Goal: Find specific page/section: Find specific page/section

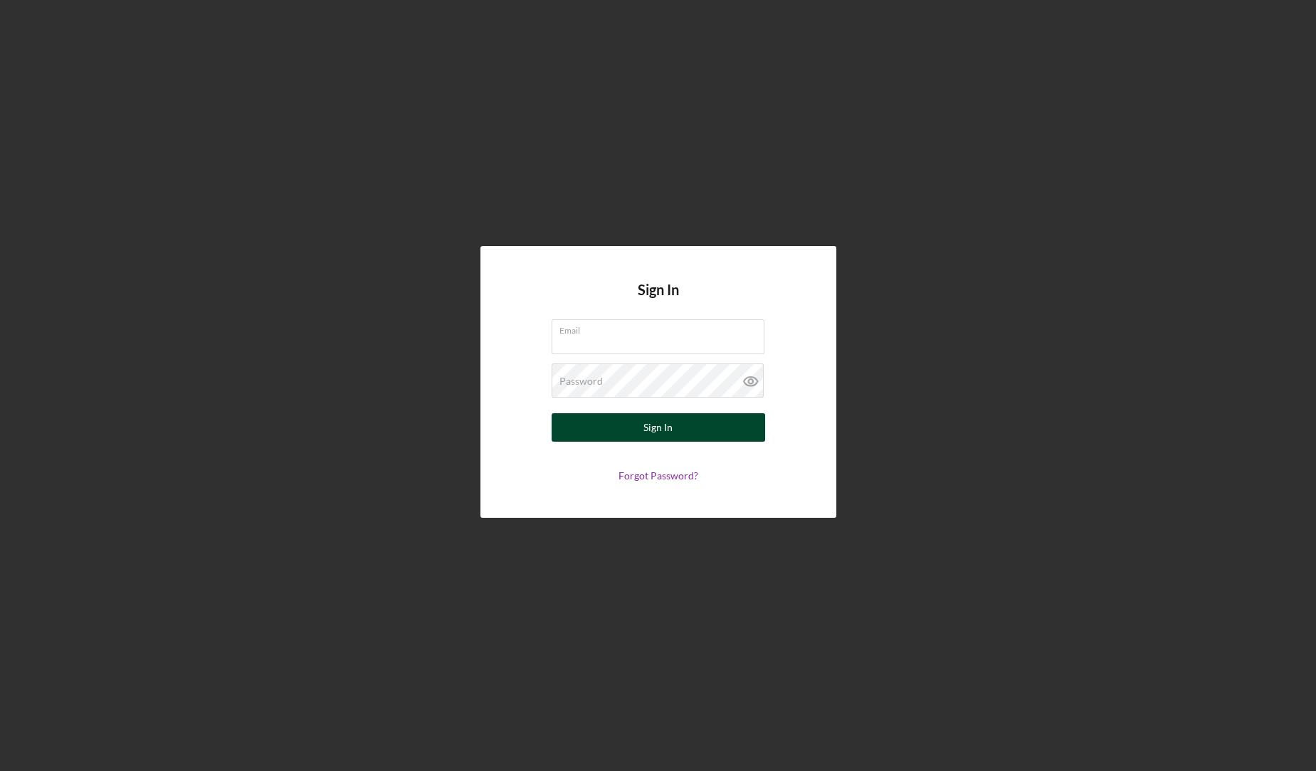
type input "[EMAIL_ADDRESS][DOMAIN_NAME]"
click at [612, 436] on button "Sign In" at bounding box center [658, 427] width 213 height 28
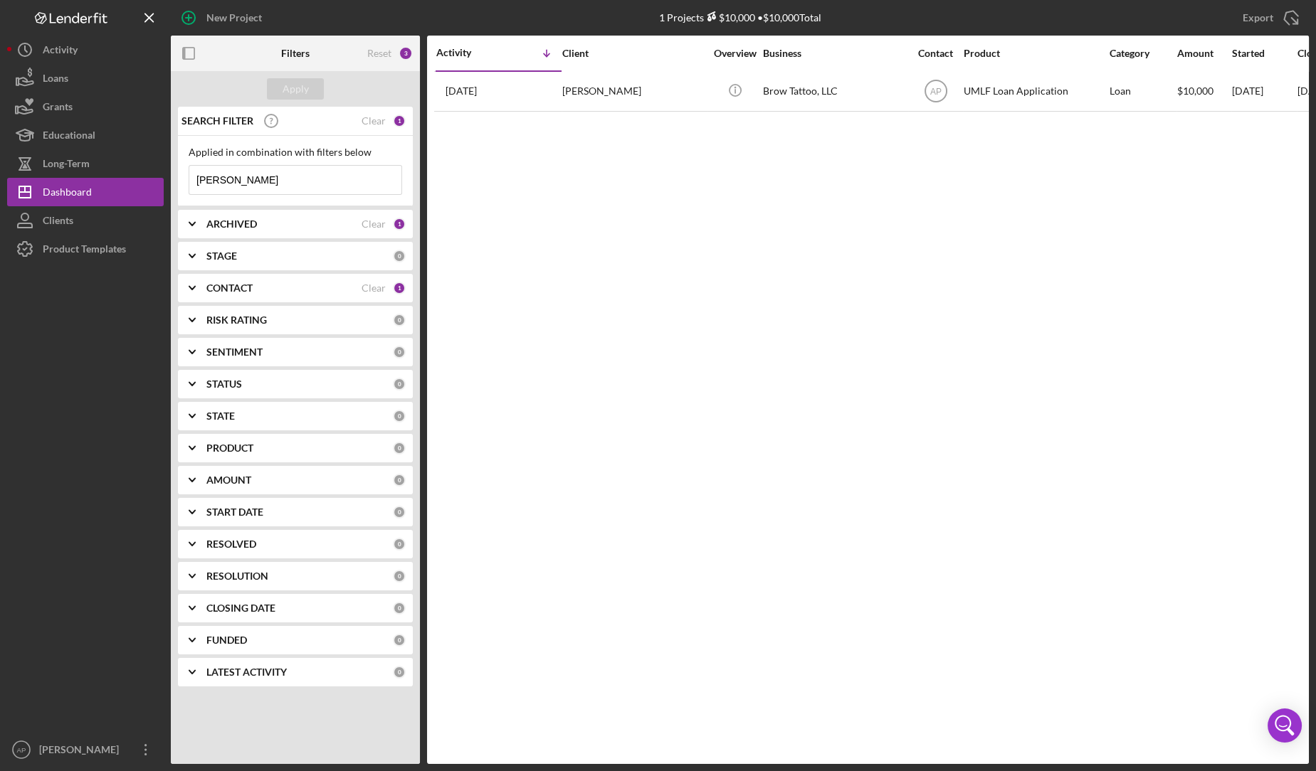
click at [255, 186] on input "[PERSON_NAME]" at bounding box center [295, 180] width 212 height 28
type input "h"
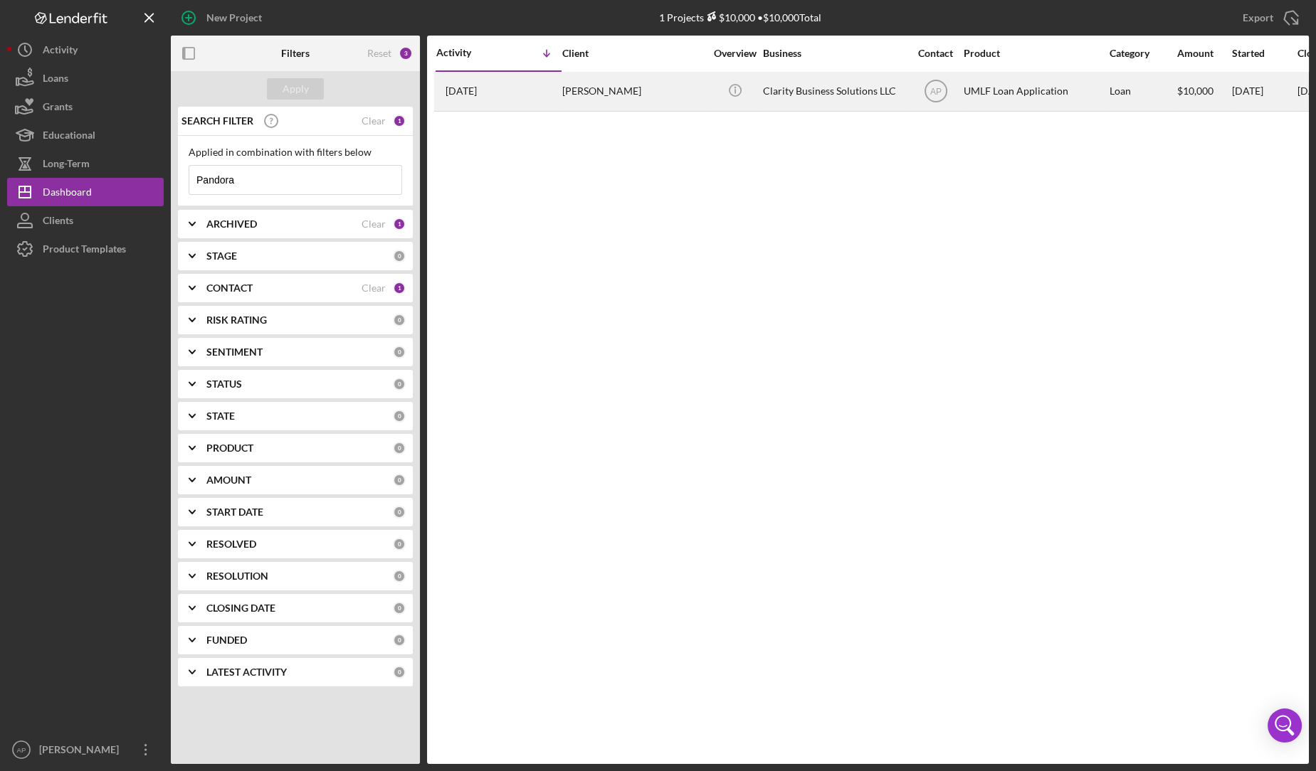
type input "Pandora"
click at [695, 90] on div "[PERSON_NAME]" at bounding box center [633, 92] width 142 height 38
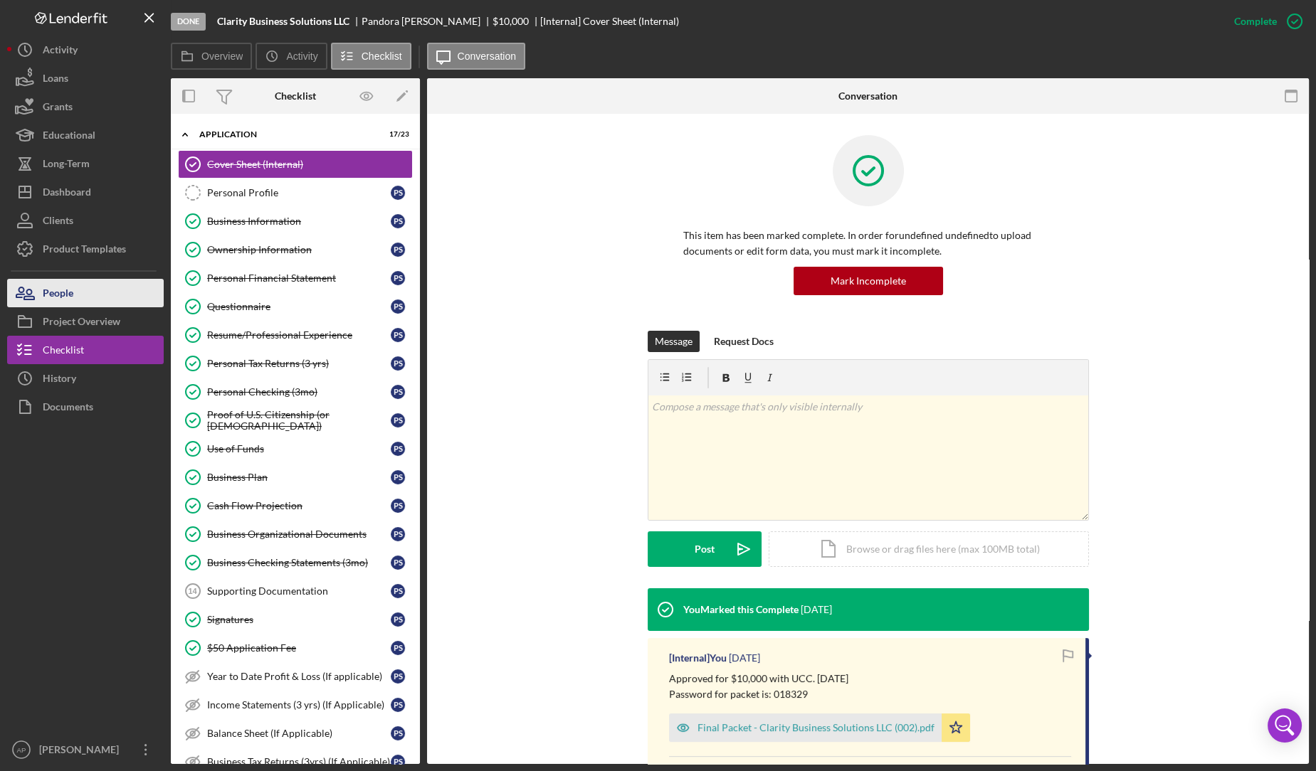
click at [82, 295] on button "People" at bounding box center [85, 293] width 157 height 28
